Goal: Find specific page/section: Find specific page/section

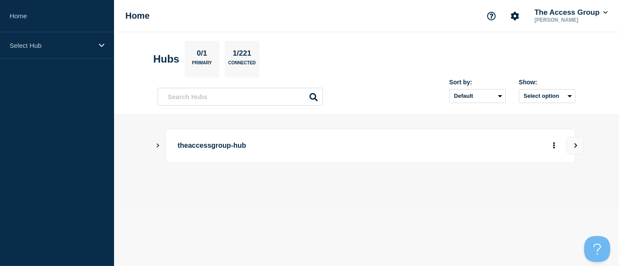
click at [377, 205] on body "Home Select Hub Home The Access Group [PERSON_NAME] Hubs 0/1 Primary 1/221 Conn…" at bounding box center [309, 133] width 619 height 266
click at [156, 144] on icon "Show Connected Hubs" at bounding box center [158, 145] width 6 height 4
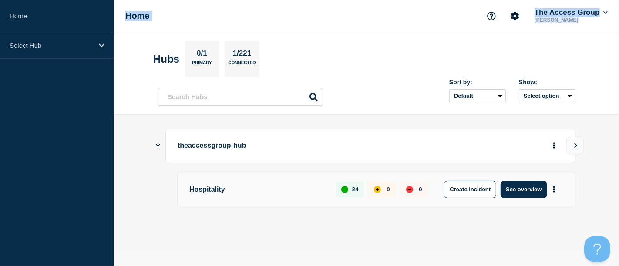
drag, startPoint x: 84, startPoint y: 45, endPoint x: 118, endPoint y: 40, distance: 34.3
click at [118, 40] on div "Home Select Hub Home The Access Group [PERSON_NAME] Hubs 0/1 Primary 1/221 Conn…" at bounding box center [309, 125] width 619 height 251
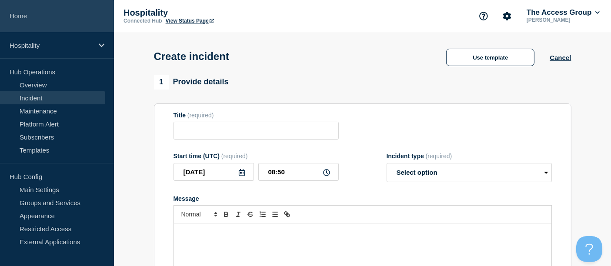
click at [22, 17] on link "Home" at bounding box center [57, 16] width 114 height 32
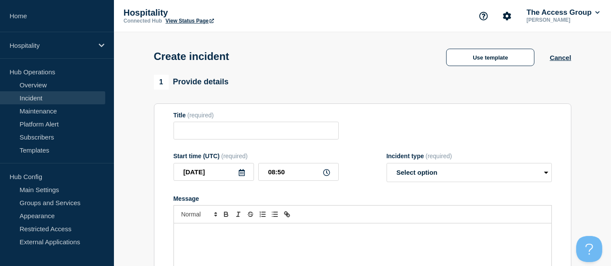
click at [188, 21] on link "View Status Page" at bounding box center [190, 21] width 48 height 6
